Goal: Book appointment/travel/reservation

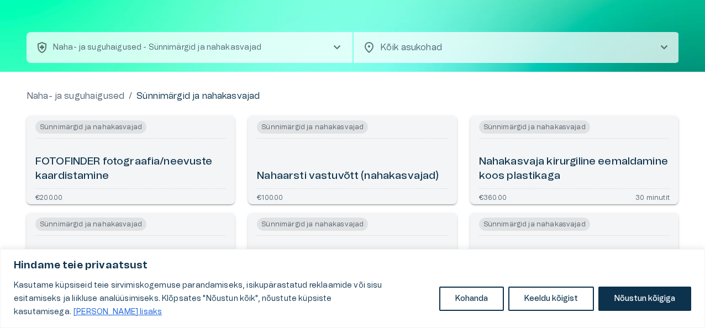
scroll to position [7, 0]
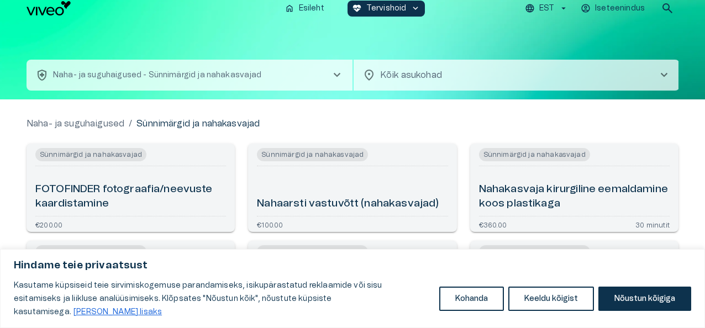
click at [663, 74] on span "chevron_right" at bounding box center [663, 74] width 13 height 13
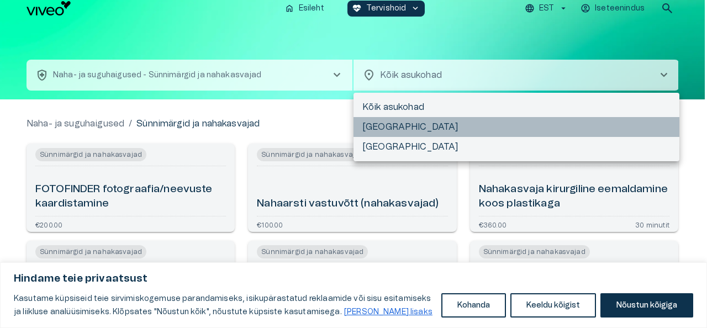
click at [383, 124] on li "[GEOGRAPHIC_DATA]" at bounding box center [517, 127] width 326 height 20
type input "**********"
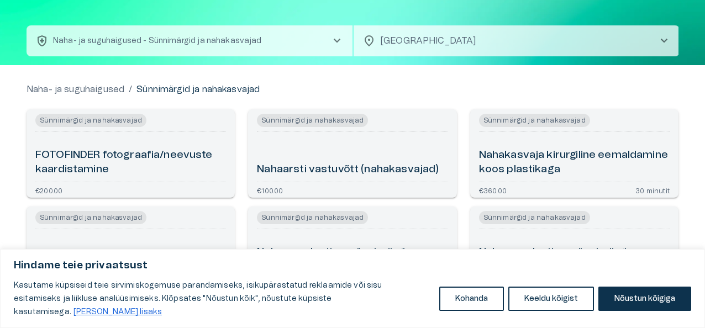
scroll to position [20, 0]
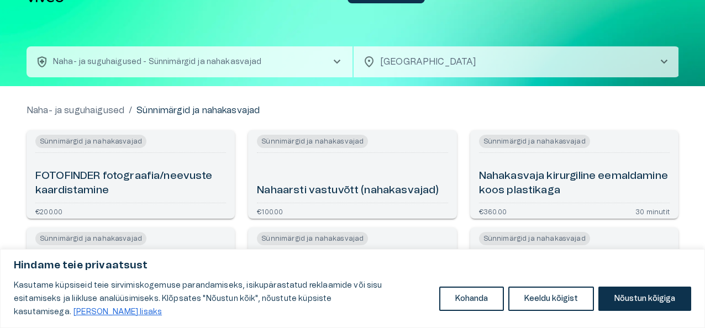
click at [369, 65] on span "location_on" at bounding box center [368, 61] width 13 height 13
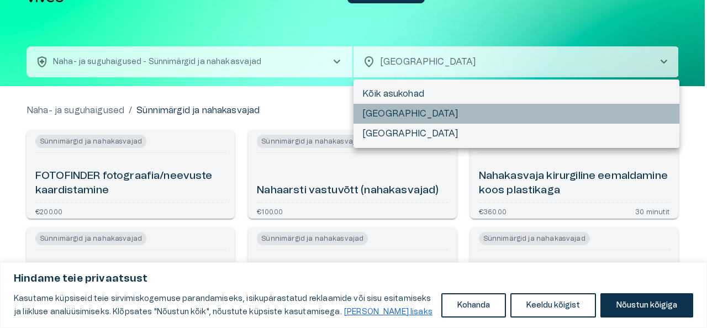
click at [377, 114] on li "[GEOGRAPHIC_DATA]" at bounding box center [517, 114] width 326 height 20
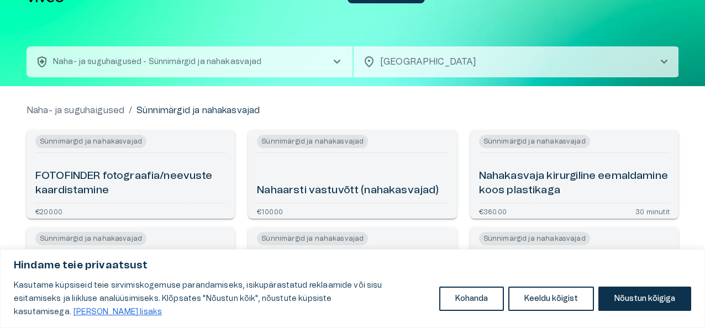
click at [394, 104] on li "[GEOGRAPHIC_DATA]" at bounding box center [516, 98] width 245 height 11
click at [663, 63] on span "chevron_right" at bounding box center [663, 61] width 13 height 13
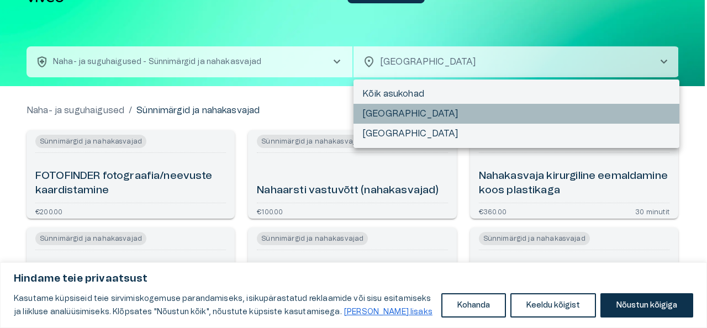
click at [369, 110] on li "[GEOGRAPHIC_DATA]" at bounding box center [517, 114] width 326 height 20
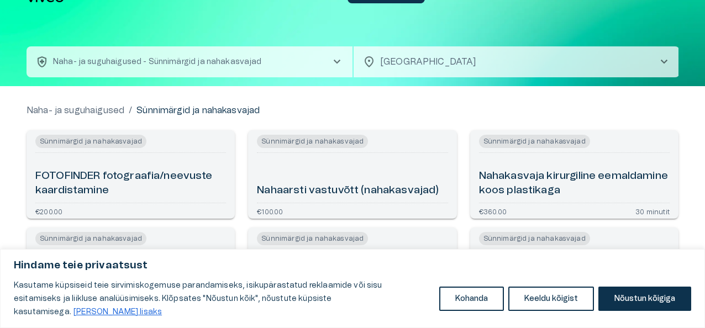
click at [334, 60] on span "chevron_right" at bounding box center [336, 61] width 13 height 13
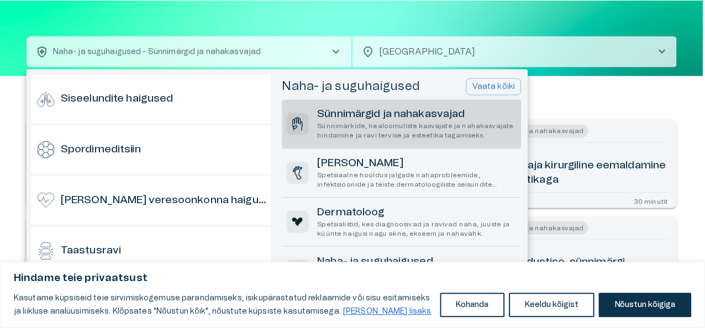
scroll to position [757, 0]
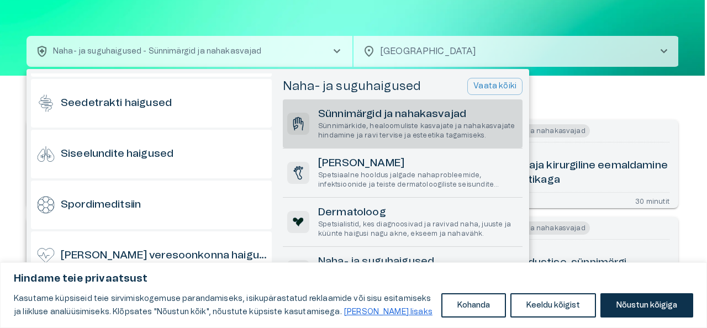
click at [367, 115] on h6 "Sünnimärgid ja nahakasvajad" at bounding box center [418, 114] width 200 height 15
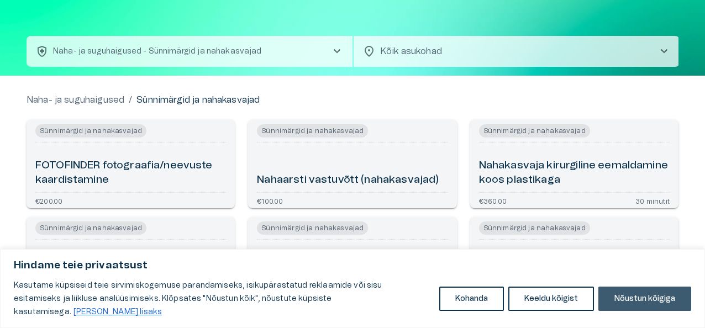
drag, startPoint x: 651, startPoint y: 303, endPoint x: 25, endPoint y: 25, distance: 685.0
click at [651, 303] on button "Nõustun kõigiga" at bounding box center [644, 299] width 93 height 24
